Goal: Obtain resource: Download file/media

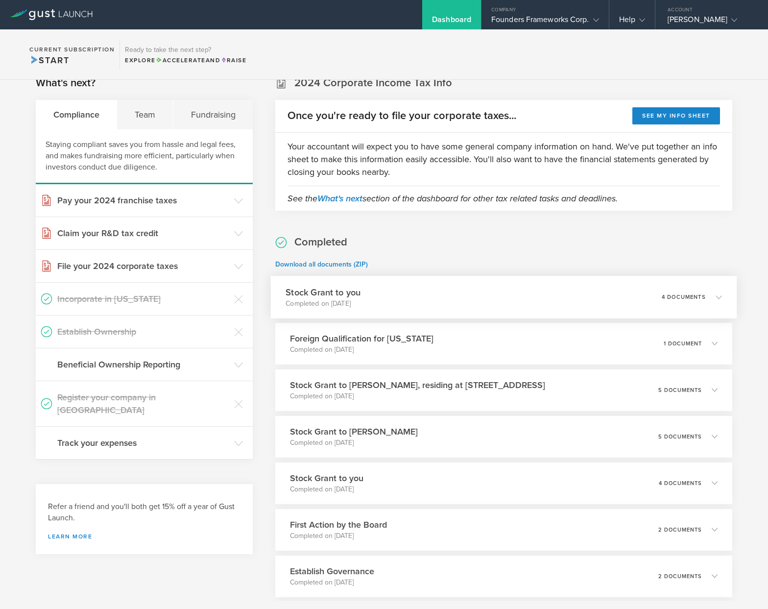
scroll to position [273, 0]
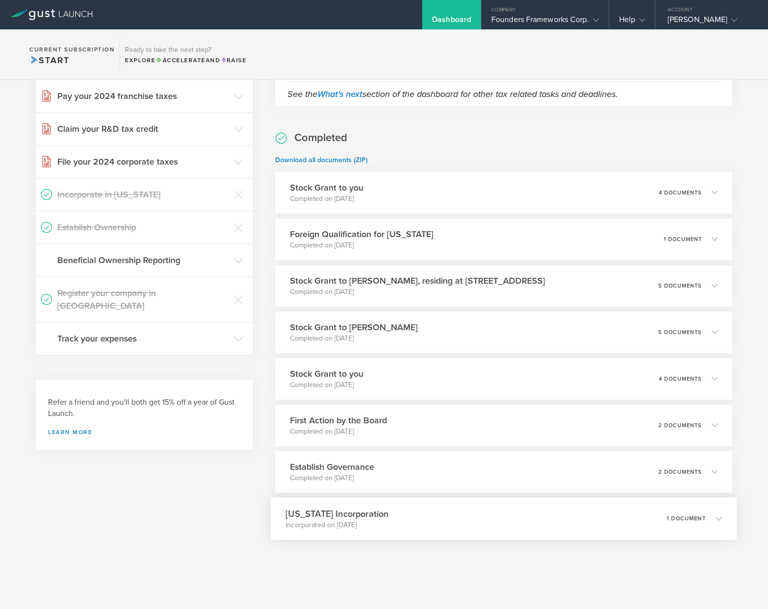
click at [365, 511] on h3 "[US_STATE] Incorporation" at bounding box center [337, 513] width 103 height 13
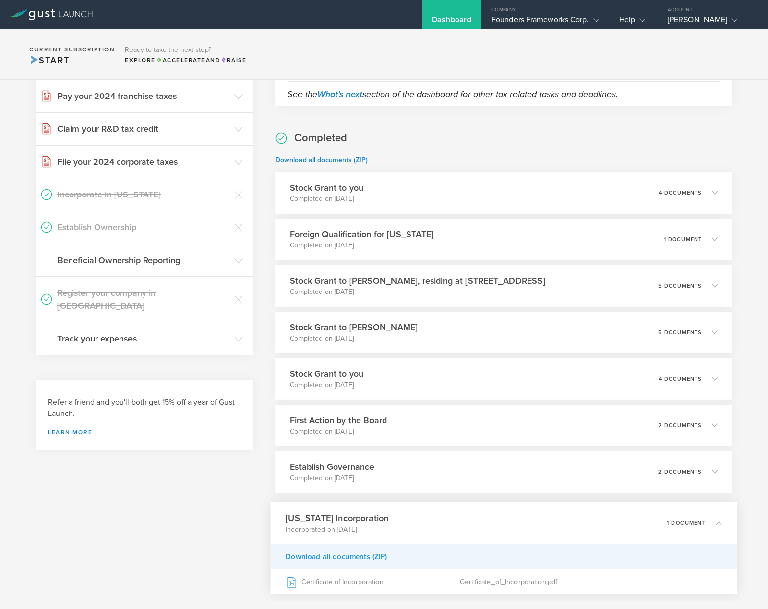
click at [355, 559] on div "Download all documents (ZIP)" at bounding box center [504, 556] width 466 height 25
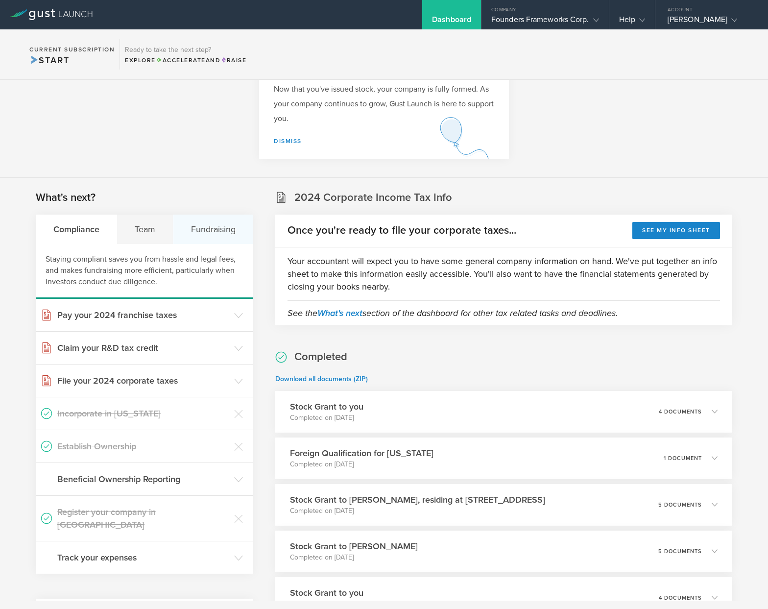
scroll to position [82, 0]
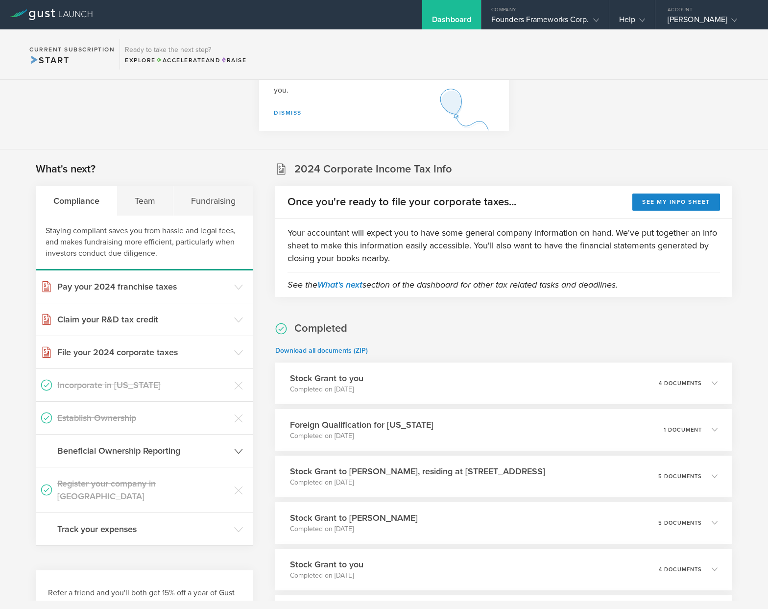
click at [127, 454] on h3 "Beneficial Ownership Reporting" at bounding box center [143, 450] width 172 height 13
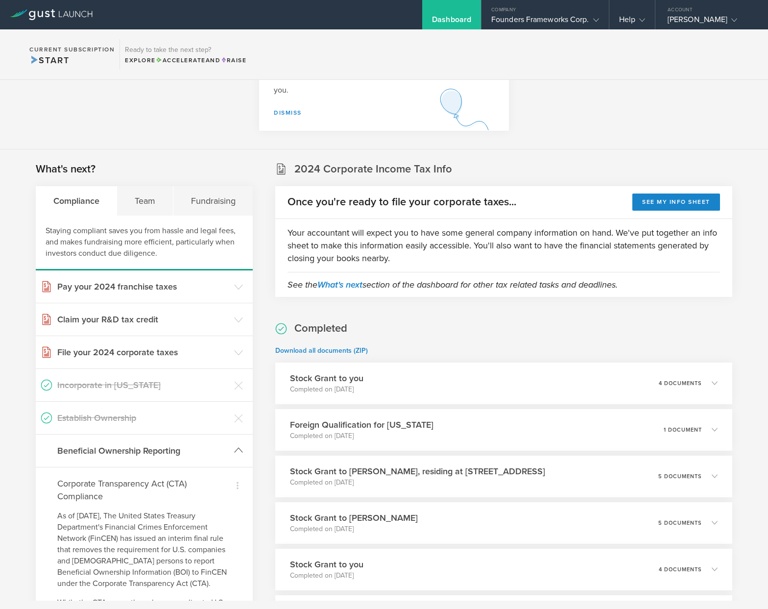
click at [127, 454] on h3 "Beneficial Ownership Reporting" at bounding box center [143, 450] width 172 height 13
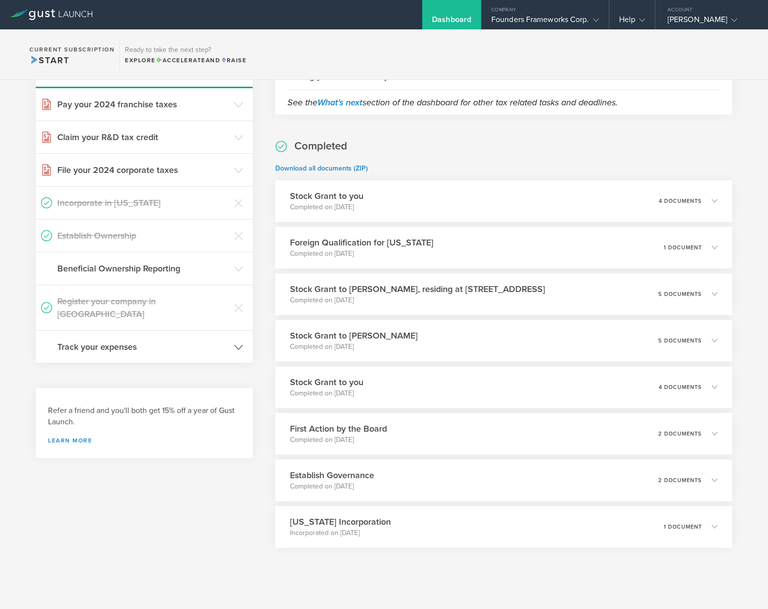
scroll to position [273, 0]
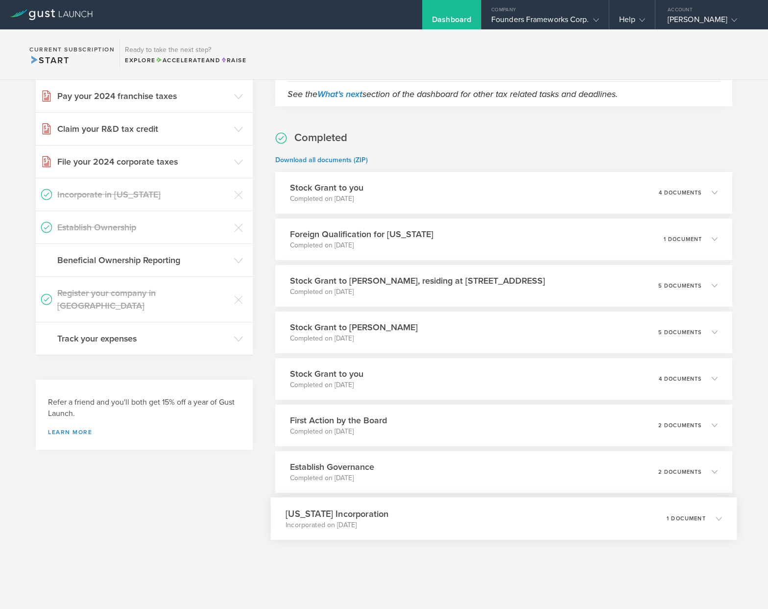
click at [352, 517] on h3 "[US_STATE] Incorporation" at bounding box center [337, 513] width 103 height 13
